Goal: Communication & Community: Answer question/provide support

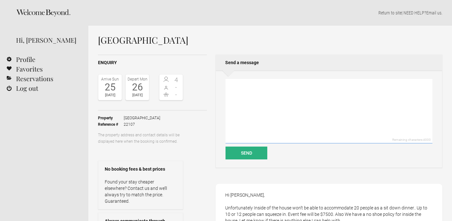
click at [263, 93] on textarea at bounding box center [328, 111] width 207 height 65
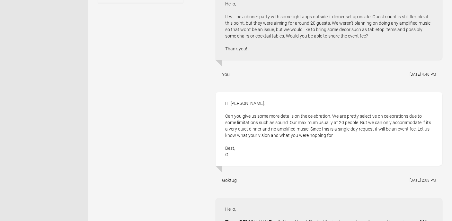
scroll to position [293, 0]
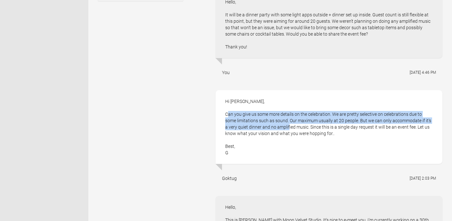
drag, startPoint x: 287, startPoint y: 126, endPoint x: 225, endPoint y: 116, distance: 62.7
click at [225, 116] on div "Hi [PERSON_NAME], Can you give us some more details on the celebration. We are …" at bounding box center [328, 127] width 227 height 74
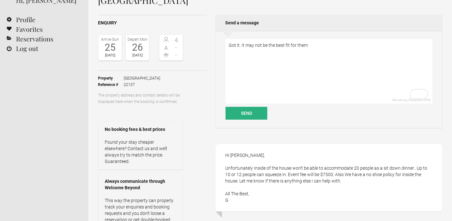
scroll to position [38, 0]
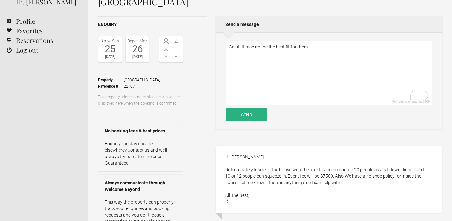
click at [330, 50] on textarea "Got it. It may not be the best fit for them" at bounding box center [328, 73] width 207 height 65
click at [352, 48] on textarea "Got it. It may not be the best fit for them, but we will share" at bounding box center [328, 73] width 207 height 65
type textarea "Got it. It may not be the best fit for them, but we will share the information …"
